Goal: Task Accomplishment & Management: Manage account settings

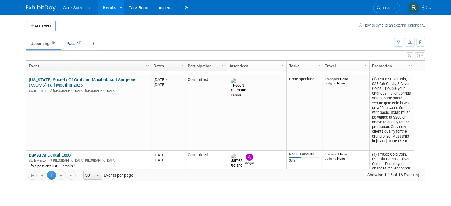
scroll to position [107, 0]
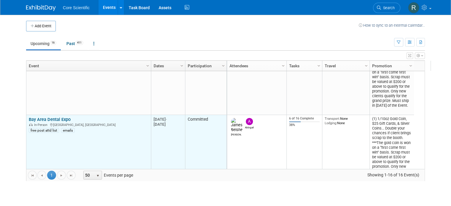
click at [61, 120] on link "Bay Area Dental Expo" at bounding box center [50, 119] width 42 height 5
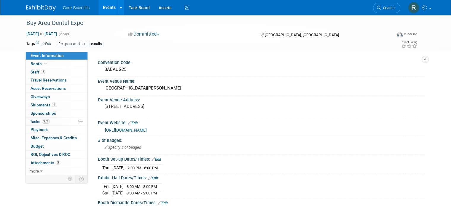
click at [61, 120] on link "38% Tasks 38%" at bounding box center [57, 122] width 62 height 8
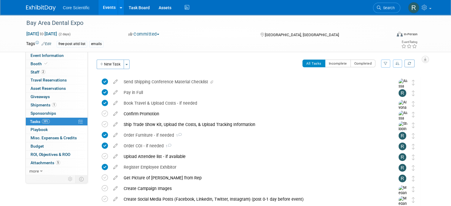
click at [39, 5] on img at bounding box center [41, 8] width 30 height 6
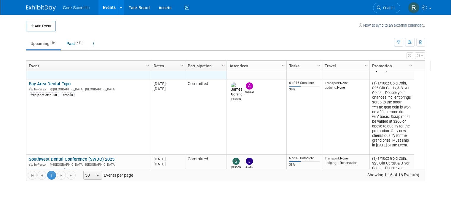
scroll to position [178, 0]
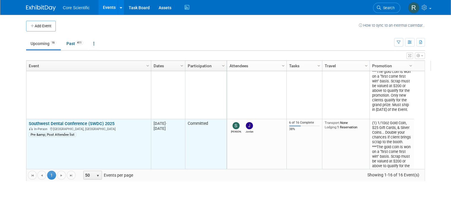
click at [57, 122] on link "Southwest Dental Conference (SWDC) 2025" at bounding box center [72, 123] width 86 height 5
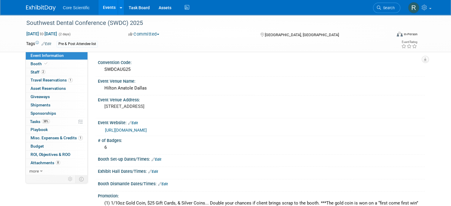
click at [57, 122] on link "38% Tasks 38%" at bounding box center [57, 122] width 62 height 8
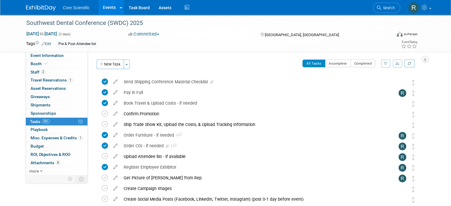
click at [28, 6] on img at bounding box center [41, 8] width 30 height 6
